Goal: Navigation & Orientation: Find specific page/section

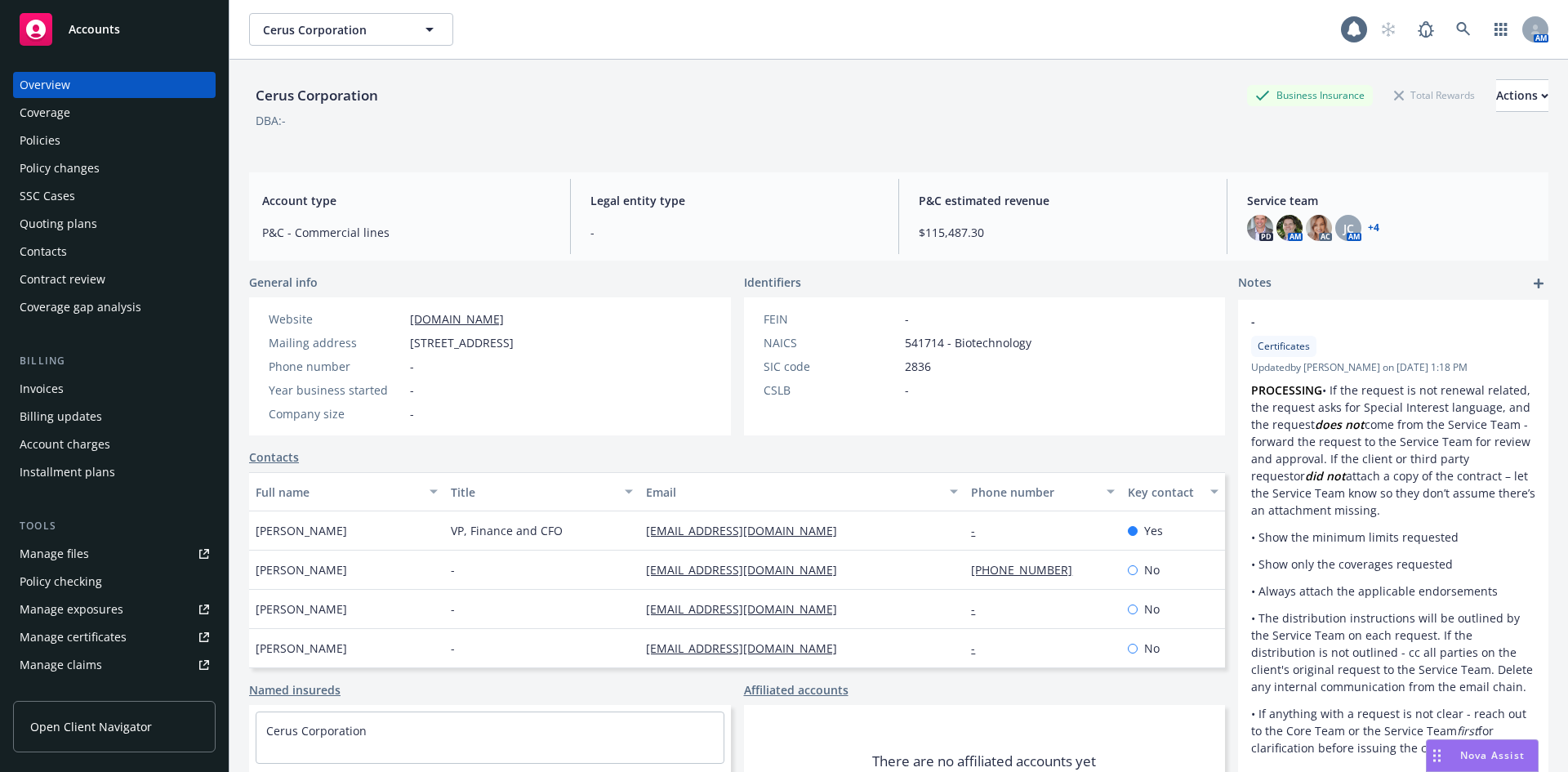
click at [84, 29] on span "Accounts" at bounding box center [94, 29] width 51 height 13
